Goal: Check status: Check status

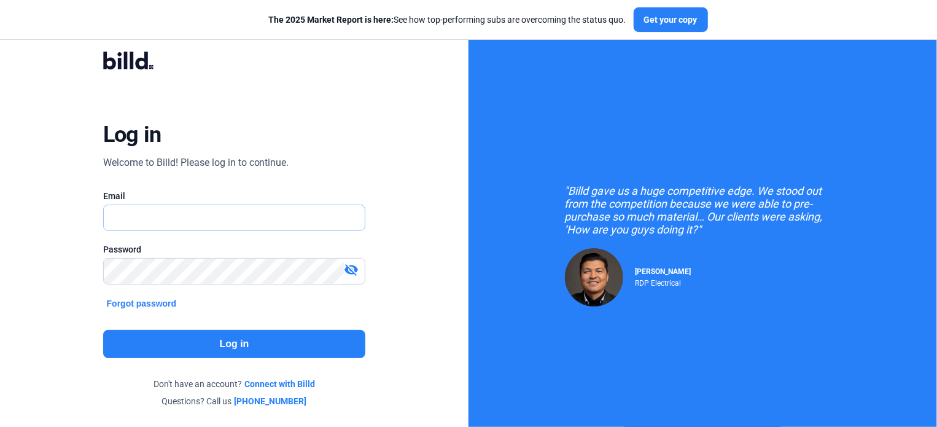
click at [172, 216] on input "text" at bounding box center [235, 217] width 262 height 25
type input "[EMAIL_ADDRESS][DOMAIN_NAME]"
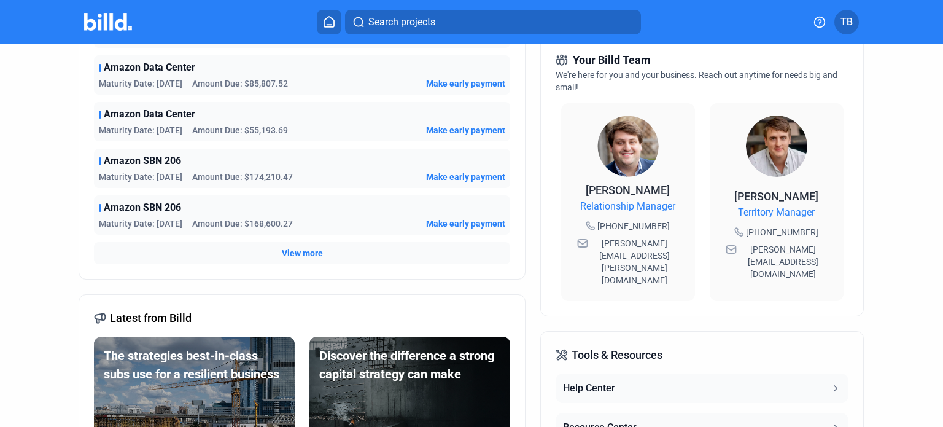
scroll to position [184, 0]
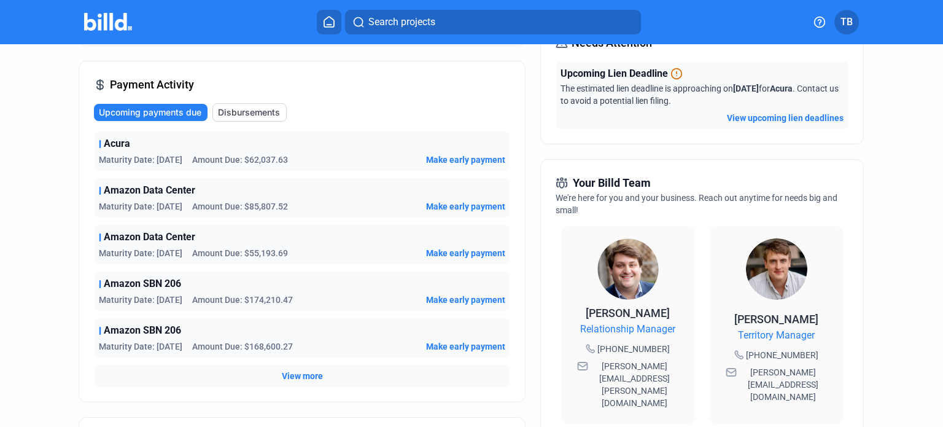
click at [302, 378] on span "View more" at bounding box center [302, 376] width 41 height 12
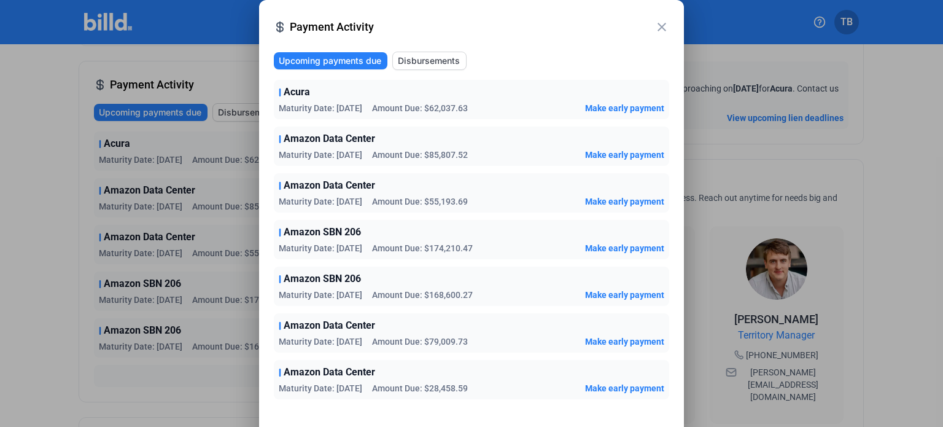
click at [319, 233] on span "Amazon SBN 206" at bounding box center [322, 232] width 77 height 15
click at [284, 235] on span "Amazon SBN 206" at bounding box center [322, 232] width 77 height 15
click at [859, 93] on div at bounding box center [471, 213] width 943 height 427
click at [437, 61] on span "Disbursements" at bounding box center [429, 61] width 62 height 12
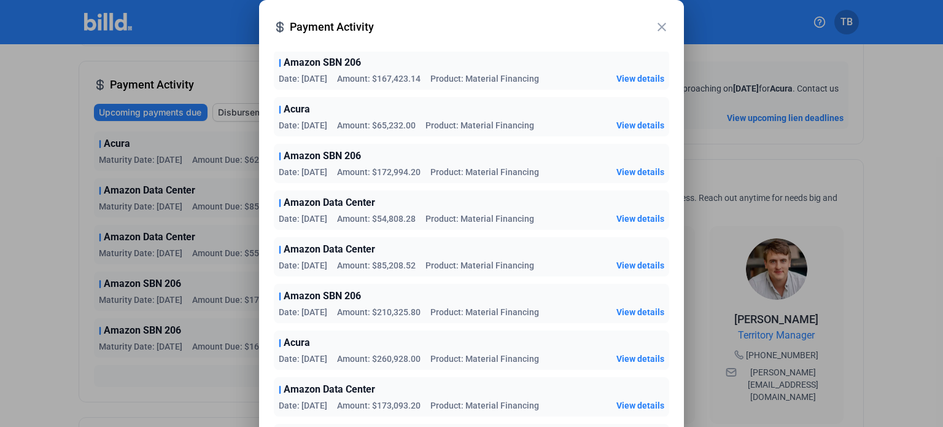
scroll to position [307, 0]
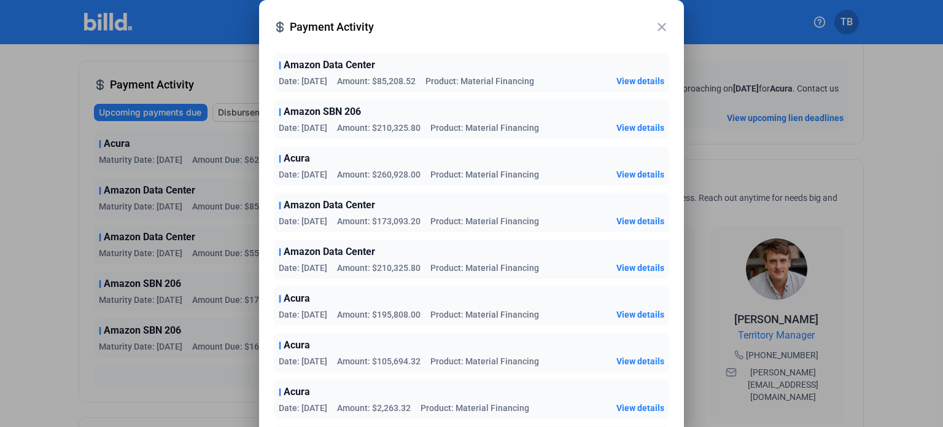
click at [620, 218] on span "View details" at bounding box center [641, 221] width 48 height 12
